Goal: Task Accomplishment & Management: Manage account settings

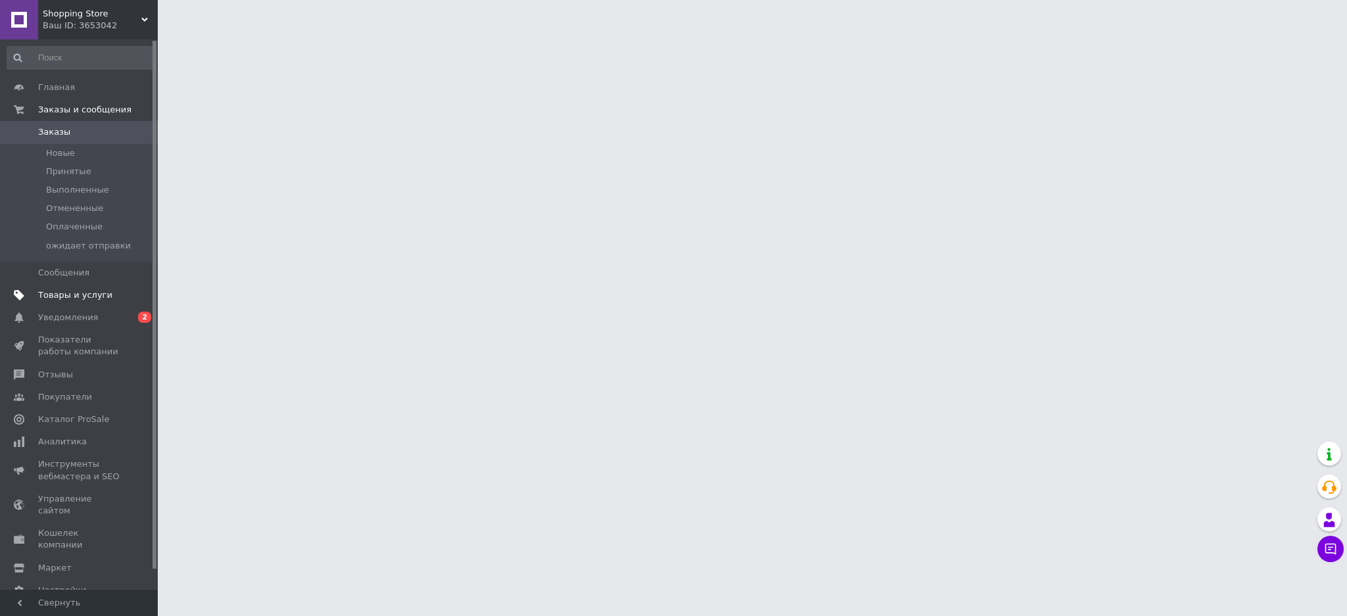
click at [80, 302] on link "Товары и услуги" at bounding box center [81, 295] width 162 height 22
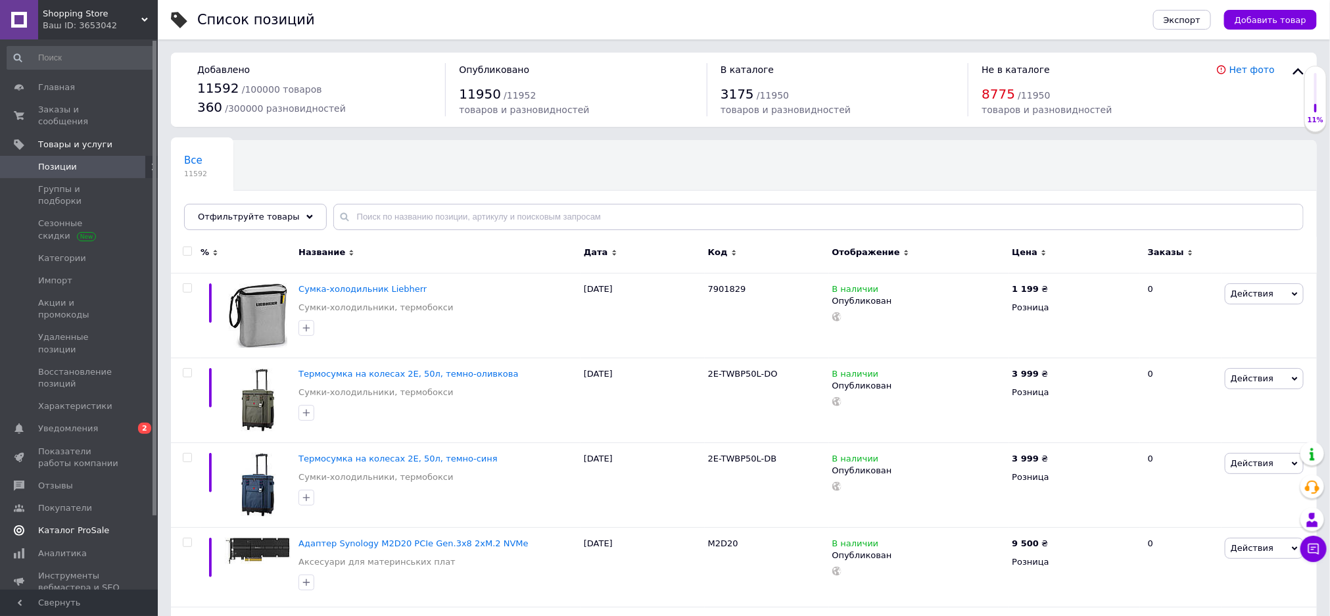
click at [77, 525] on span "Каталог ProSale" at bounding box center [73, 531] width 71 height 12
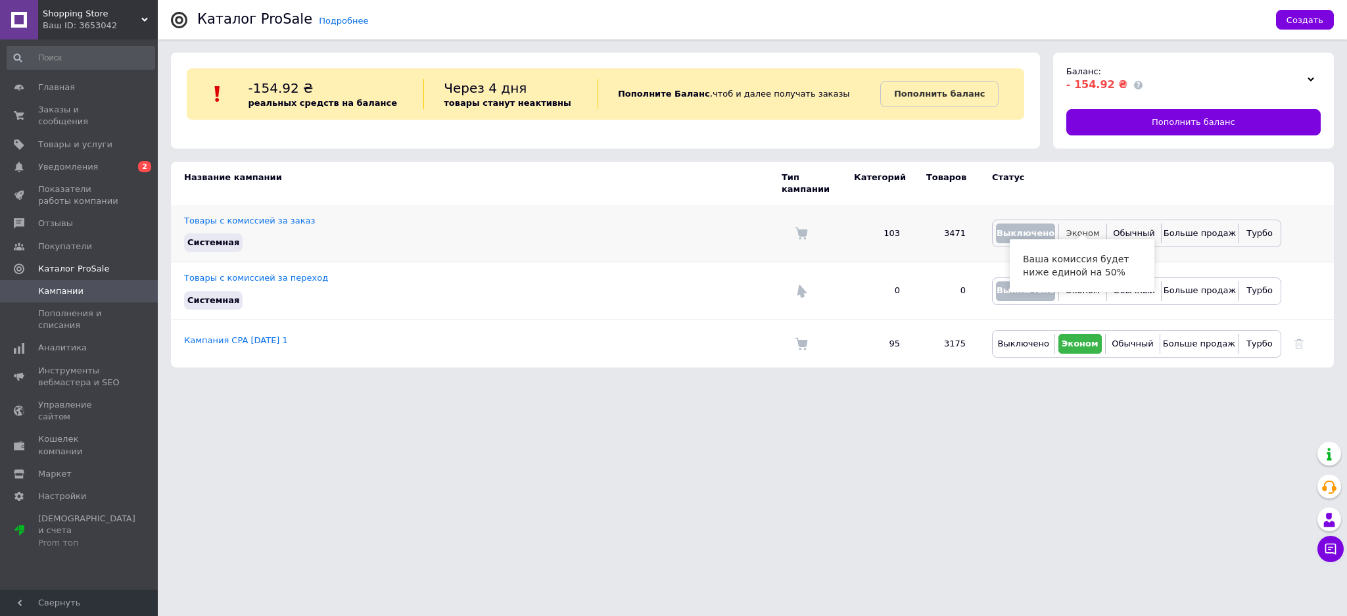
click at [1084, 228] on span "Эконом" at bounding box center [1083, 233] width 34 height 10
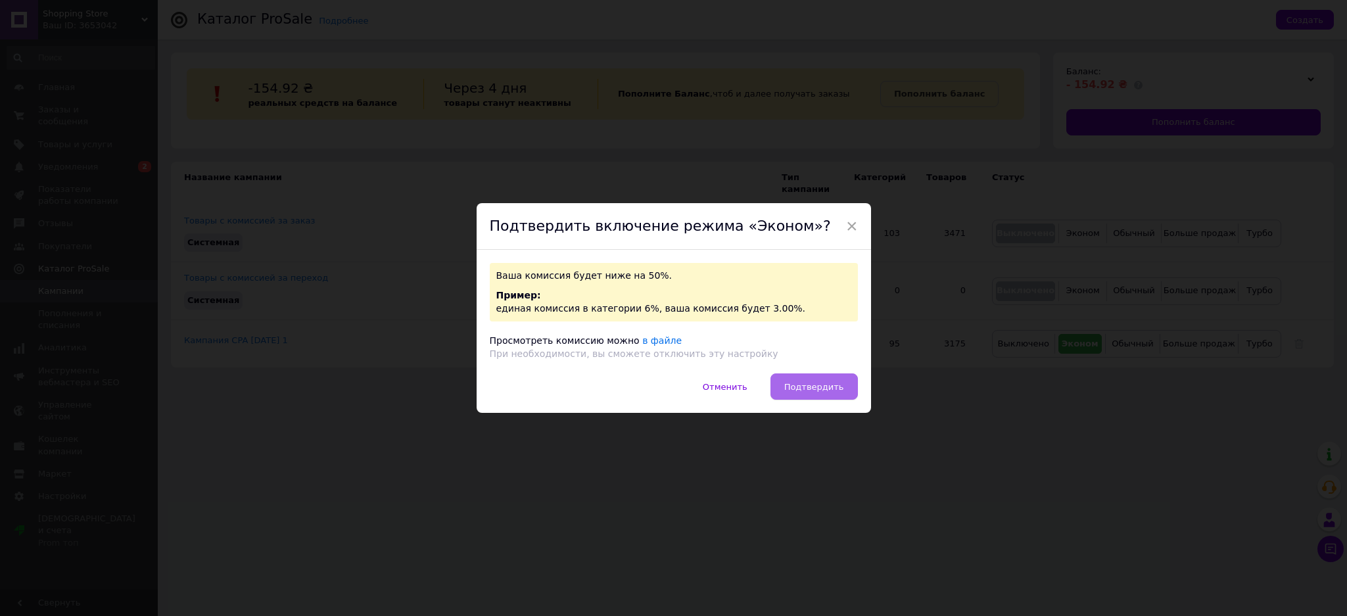
click at [821, 382] on span "Подтвердить" at bounding box center [814, 387] width 60 height 10
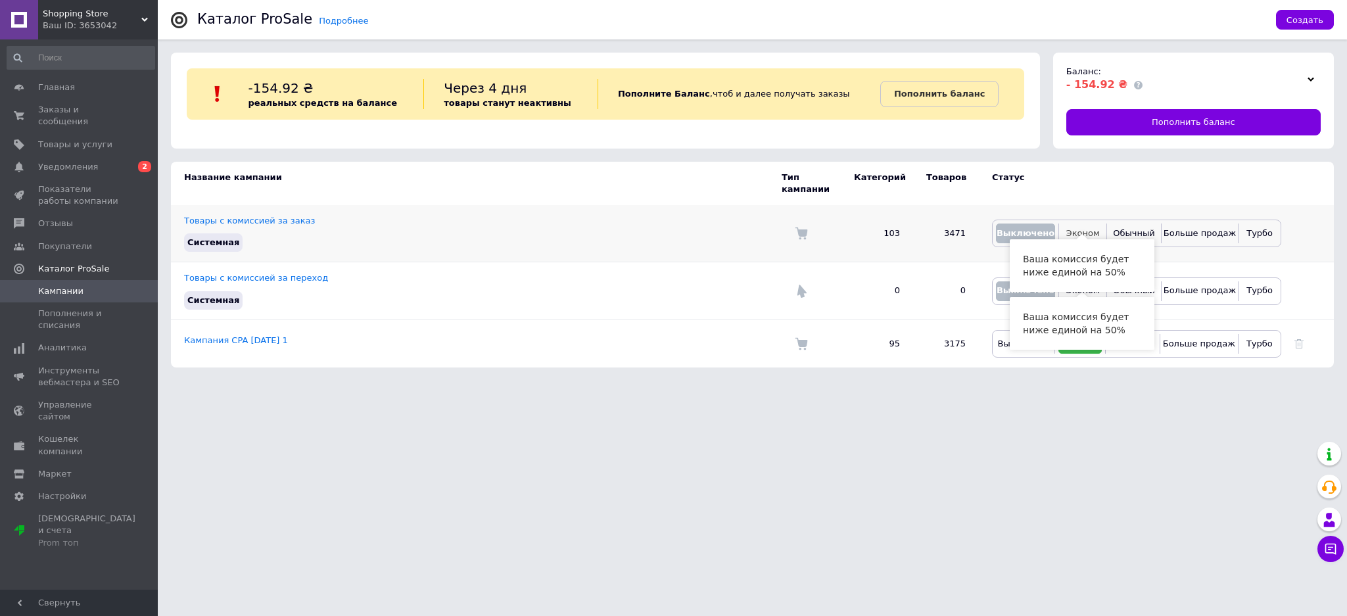
click at [1081, 228] on span "Эконом" at bounding box center [1083, 233] width 34 height 10
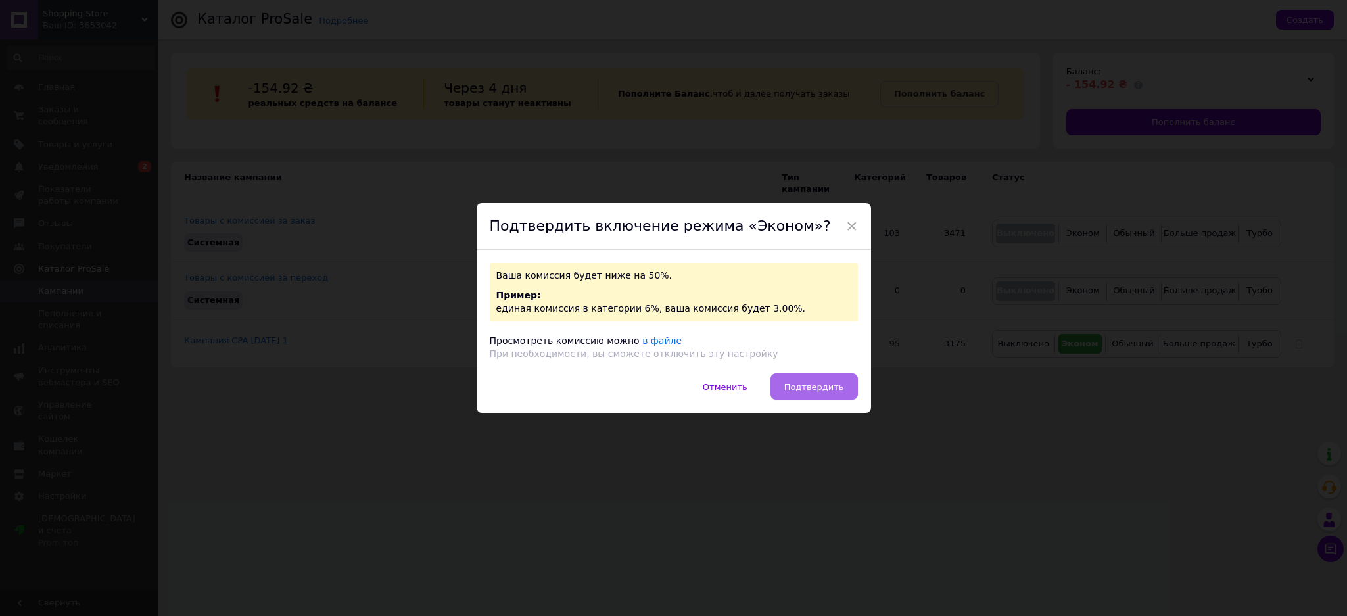
click at [801, 391] on span "Подтвердить" at bounding box center [814, 387] width 60 height 10
